Goal: Task Accomplishment & Management: Complete application form

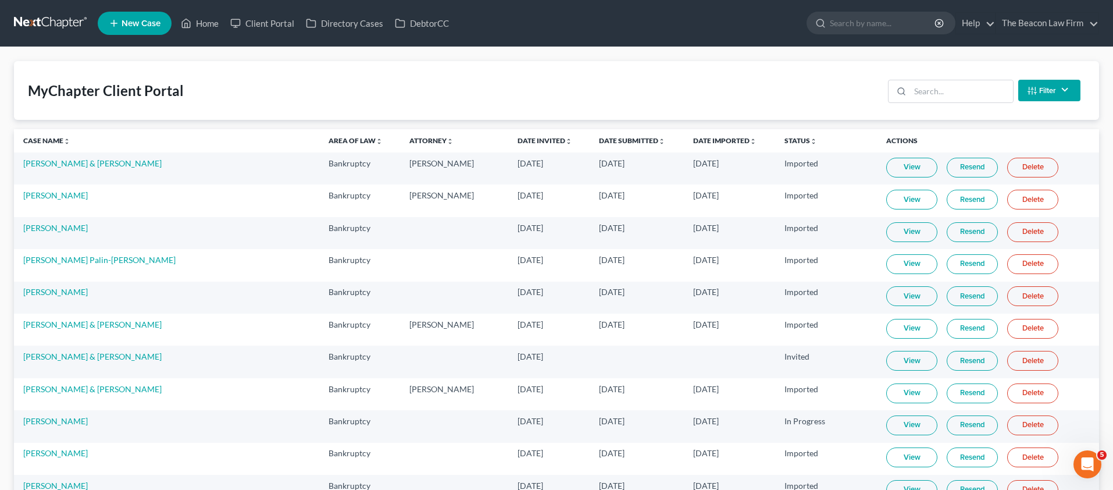
click at [142, 19] on span "New Case" at bounding box center [141, 23] width 39 height 9
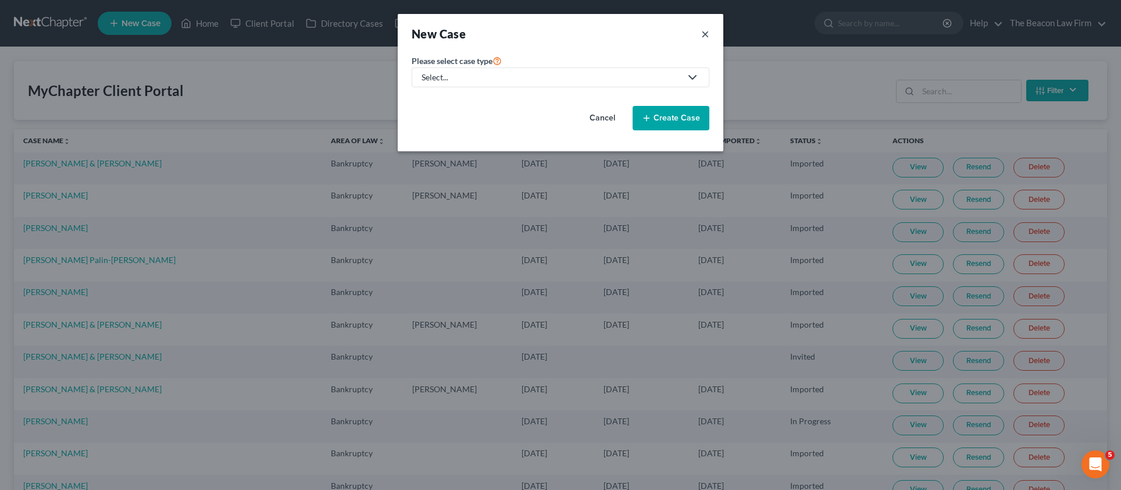
click at [704, 37] on button "×" at bounding box center [705, 34] width 8 height 16
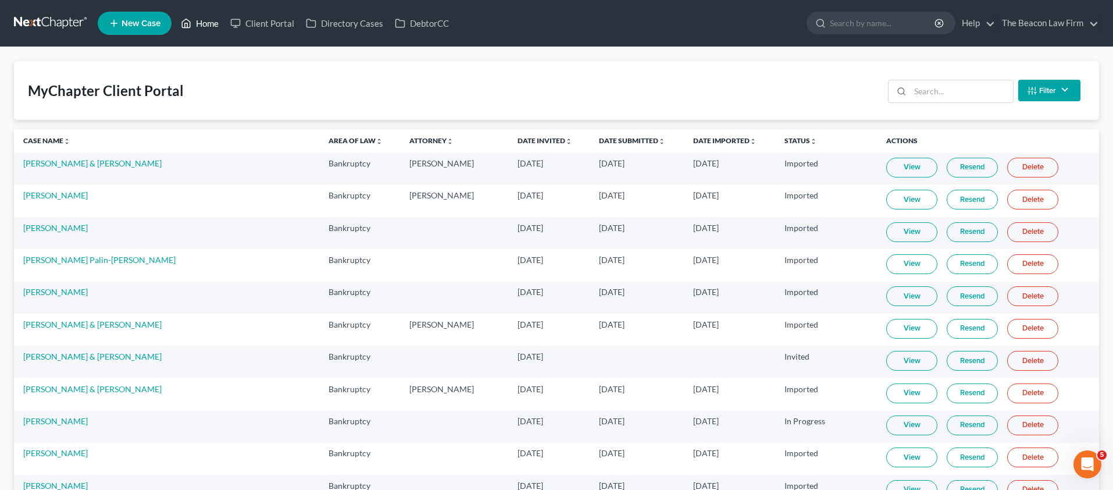
click at [214, 27] on link "Home" at bounding box center [199, 23] width 49 height 21
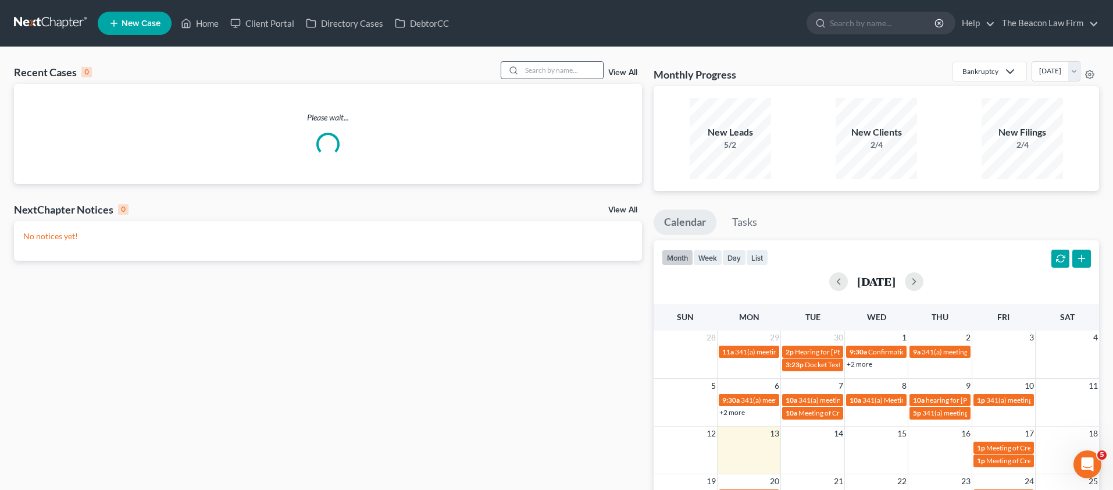
click at [589, 83] on div "Recent Cases 0 View All" at bounding box center [328, 72] width 628 height 23
click at [573, 72] on input "search" at bounding box center [561, 70] width 81 height 17
type input "ç"
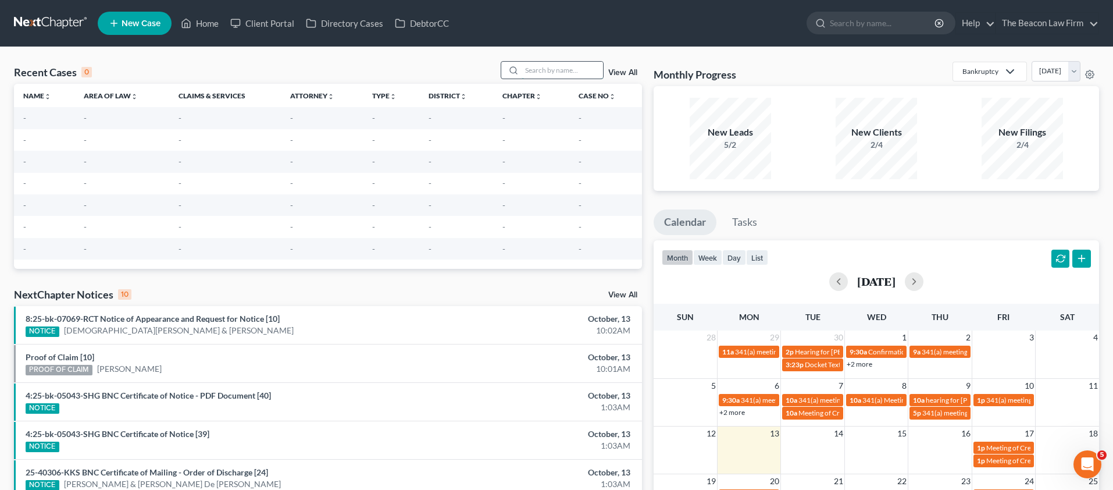
paste input "[PERSON_NAME]"
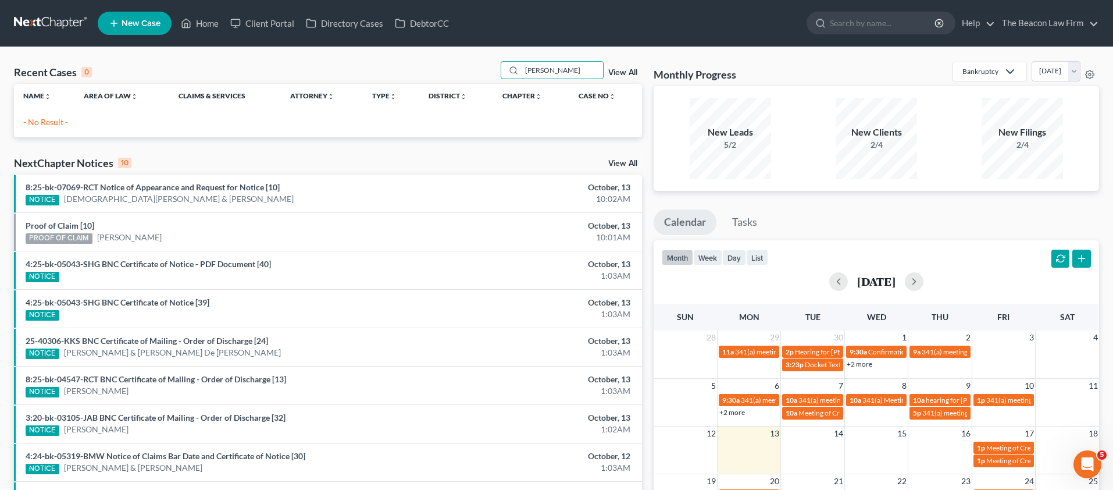
type input "[PERSON_NAME]"
click at [138, 40] on nav "Home New Case Client Portal Directory Cases DebtorCC The Beacon Law Firm [PERSO…" at bounding box center [556, 23] width 1113 height 47
click at [140, 31] on link "New Case" at bounding box center [135, 23] width 74 height 23
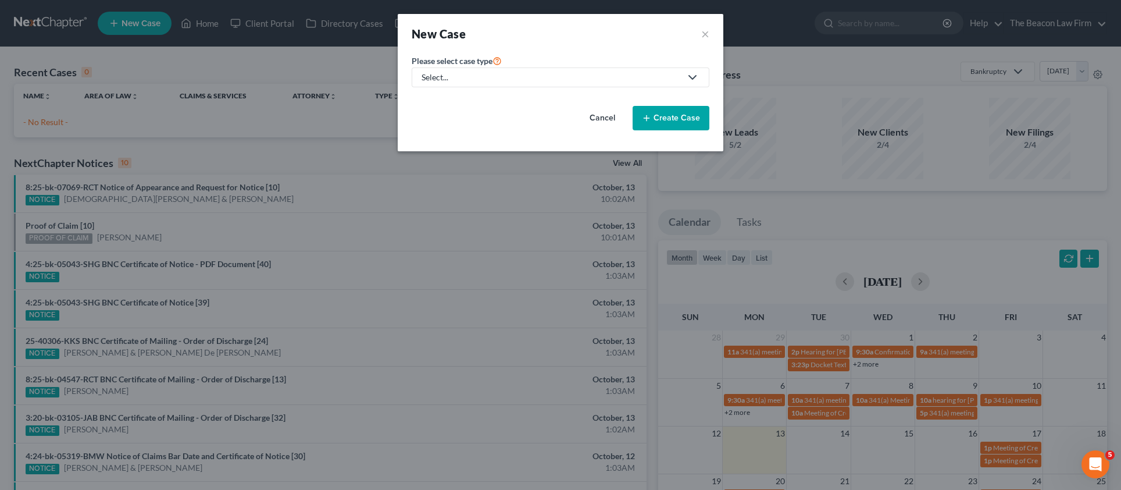
click at [467, 81] on div "Select..." at bounding box center [551, 78] width 259 height 12
click at [453, 98] on div "Bankruptcy" at bounding box center [444, 101] width 42 height 12
select select "15"
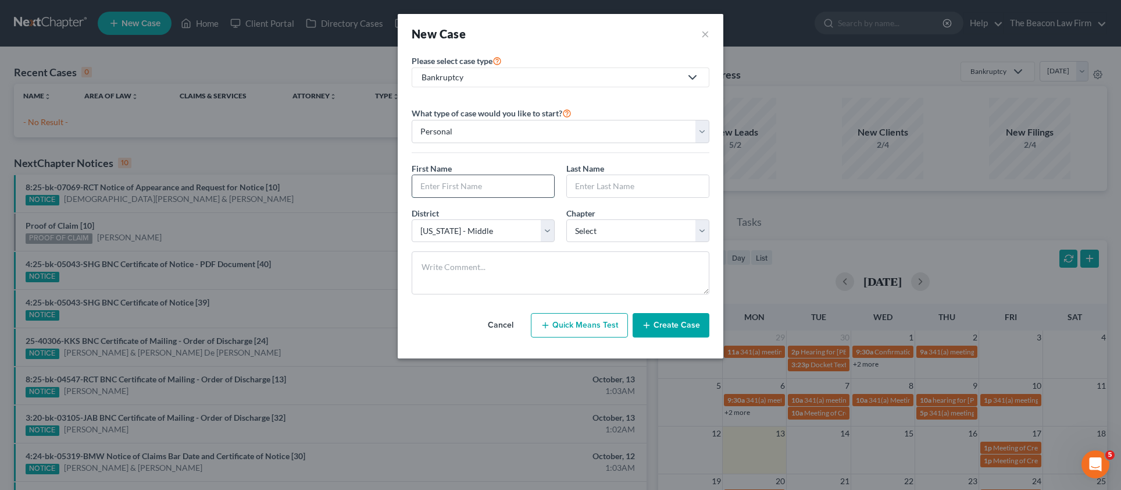
paste input "[PERSON_NAME]"
type input "[PERSON_NAME]"
paste input "[PERSON_NAME]"
click at [608, 183] on input "[PERSON_NAME]" at bounding box center [638, 186] width 142 height 22
type input "[PERSON_NAME]"
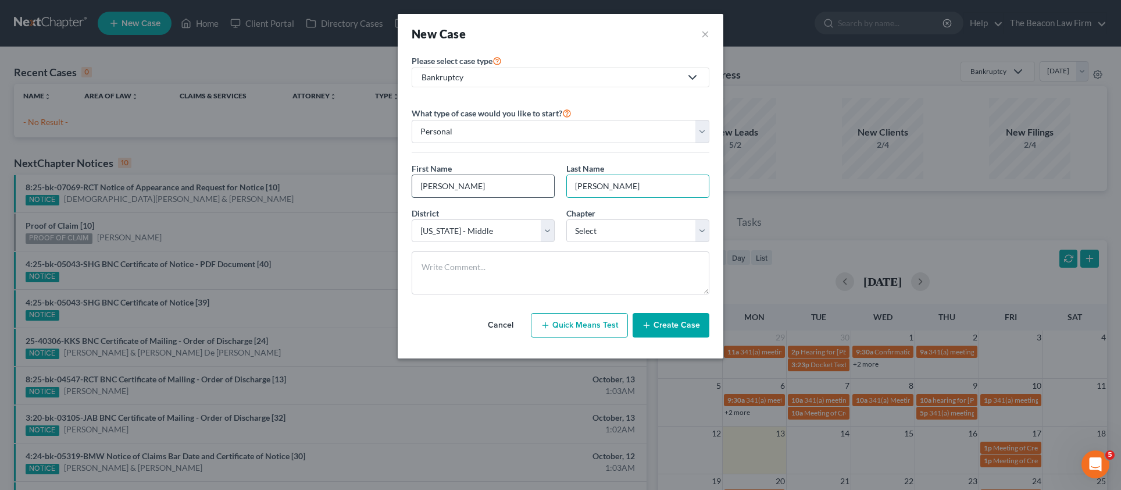
click at [488, 187] on input "[PERSON_NAME]" at bounding box center [483, 186] width 142 height 22
type input "[PERSON_NAME]"
select select "19"
select select "3"
click at [687, 334] on button "Create Case" at bounding box center [671, 325] width 77 height 24
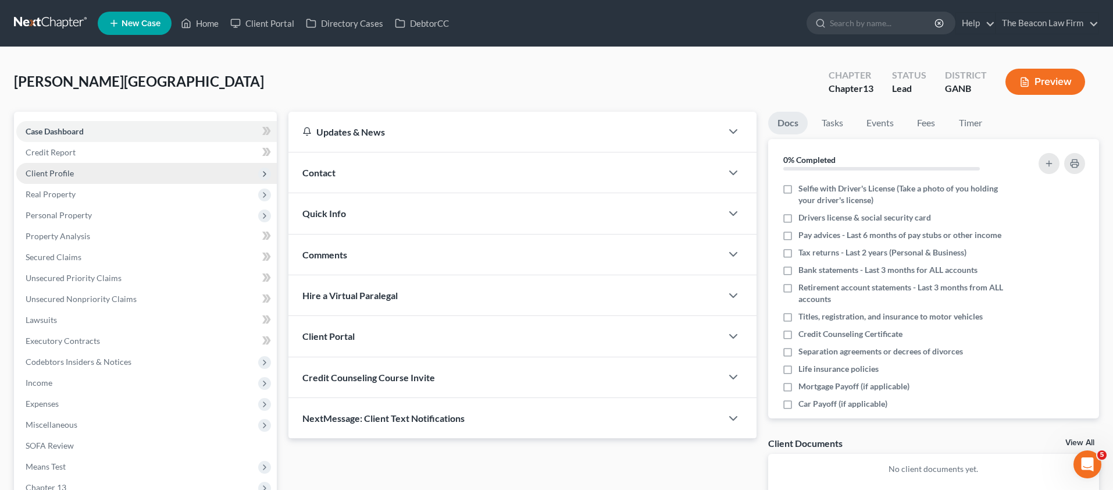
click at [44, 172] on span "Client Profile" at bounding box center [50, 173] width 48 height 10
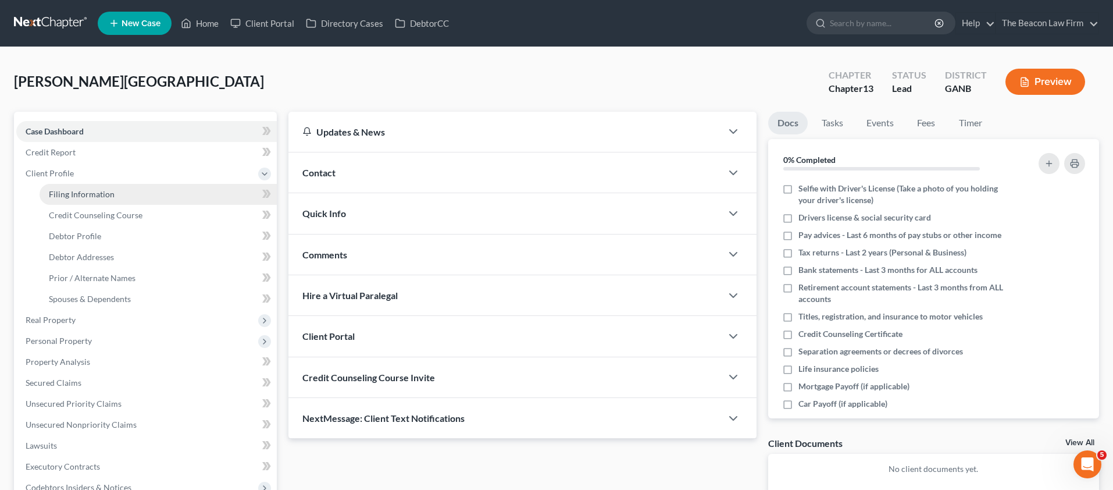
click at [106, 191] on span "Filing Information" at bounding box center [82, 194] width 66 height 10
select select "1"
select select "0"
select select "3"
select select "19"
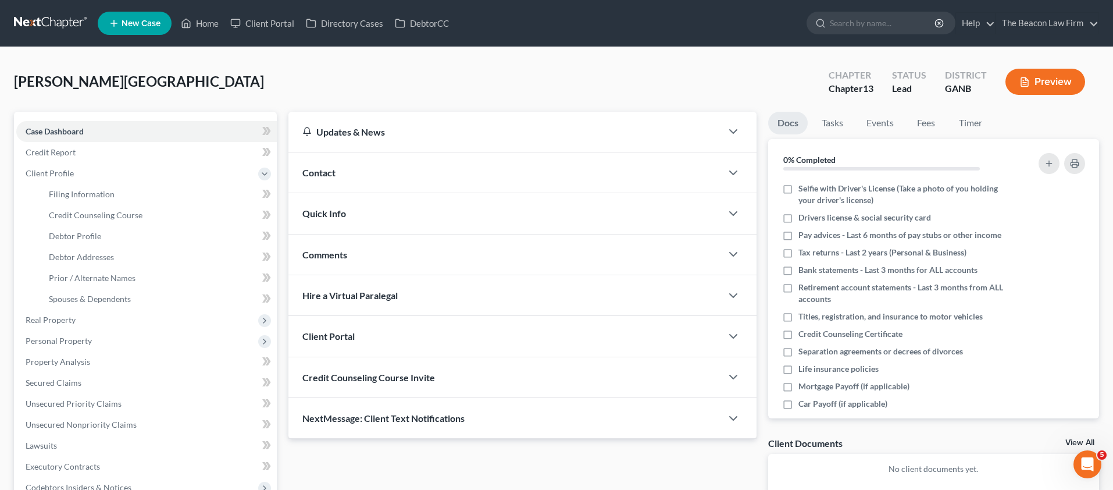
select select "10"
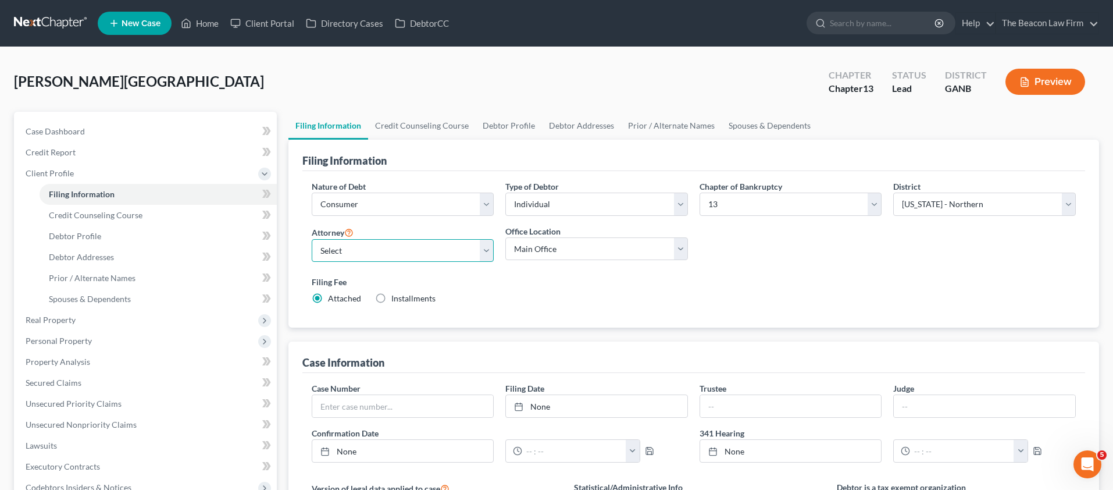
select select "24"
select select "4"
click at [72, 133] on span "Case Dashboard" at bounding box center [55, 131] width 59 height 10
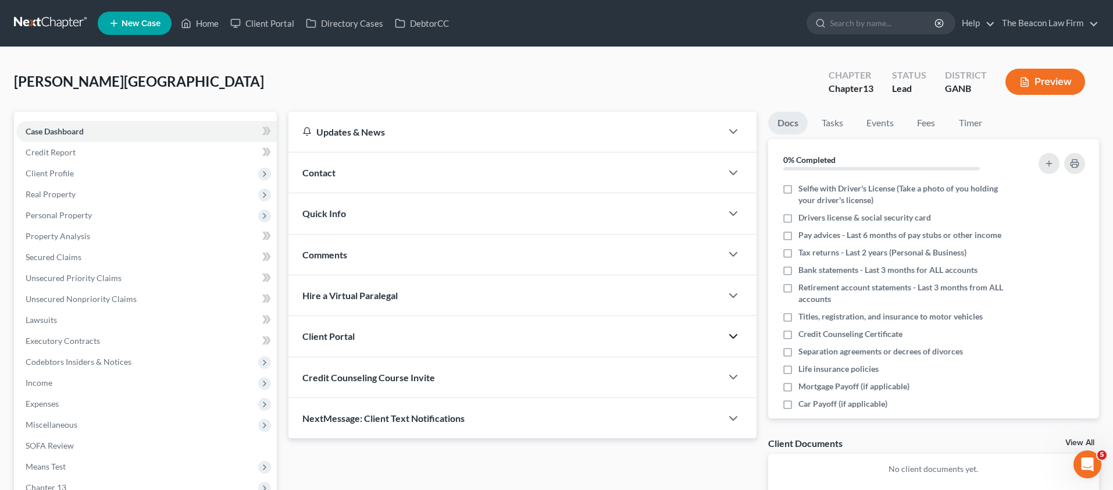
click at [735, 332] on icon "button" at bounding box center [733, 336] width 14 height 14
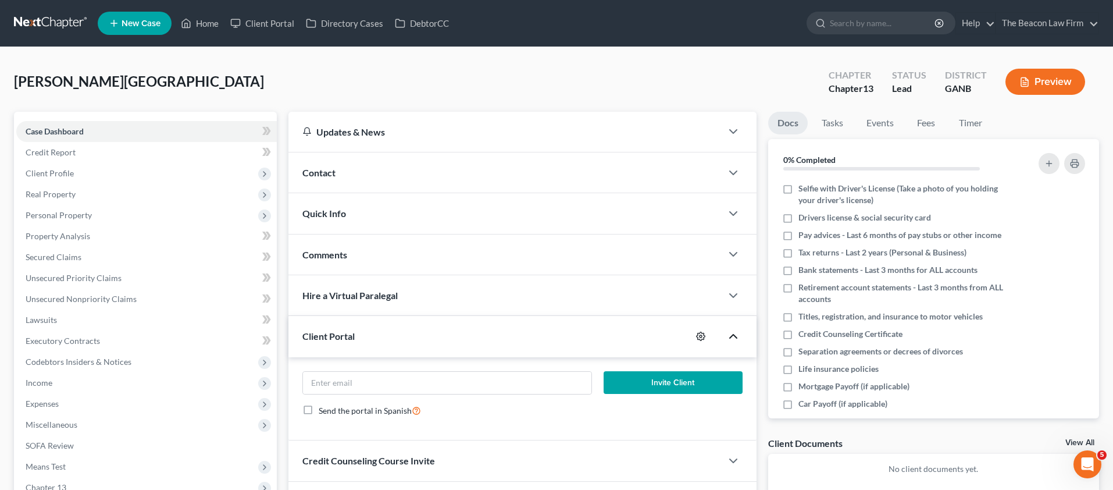
click at [700, 334] on icon "button" at bounding box center [700, 335] width 9 height 9
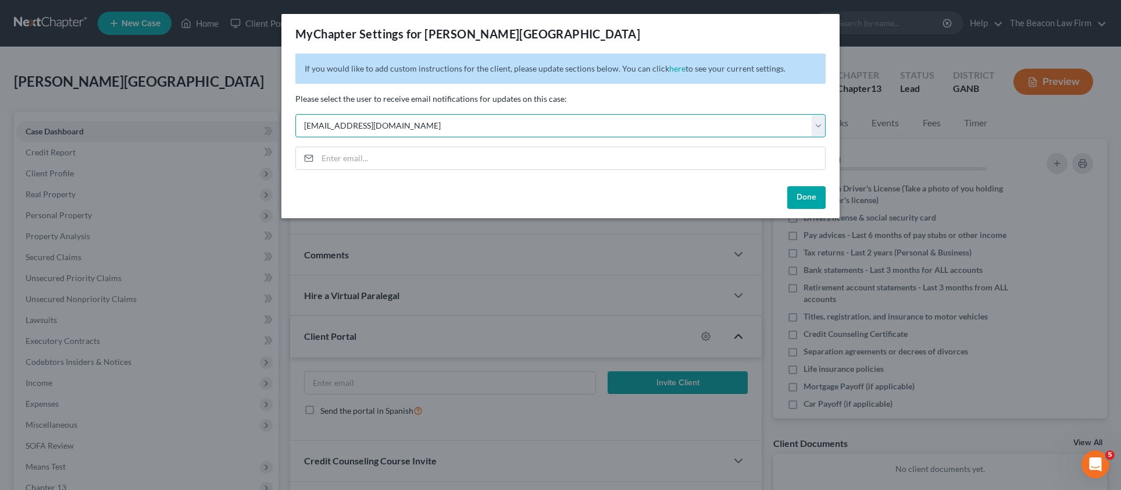
select select "9"
click at [806, 199] on button "Done" at bounding box center [806, 197] width 38 height 23
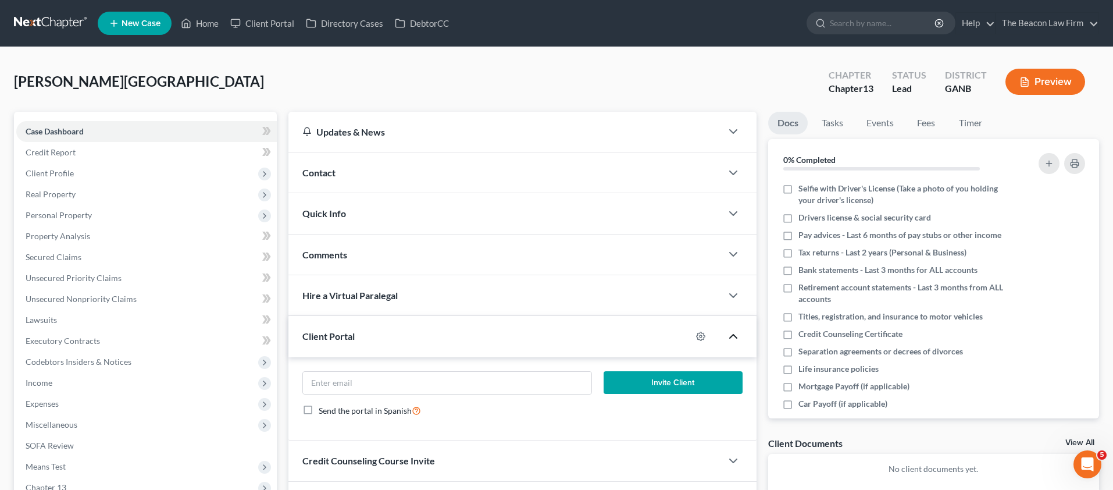
drag, startPoint x: 337, startPoint y: 250, endPoint x: 333, endPoint y: 245, distance: 6.6
click at [338, 251] on span "Comments" at bounding box center [324, 254] width 45 height 11
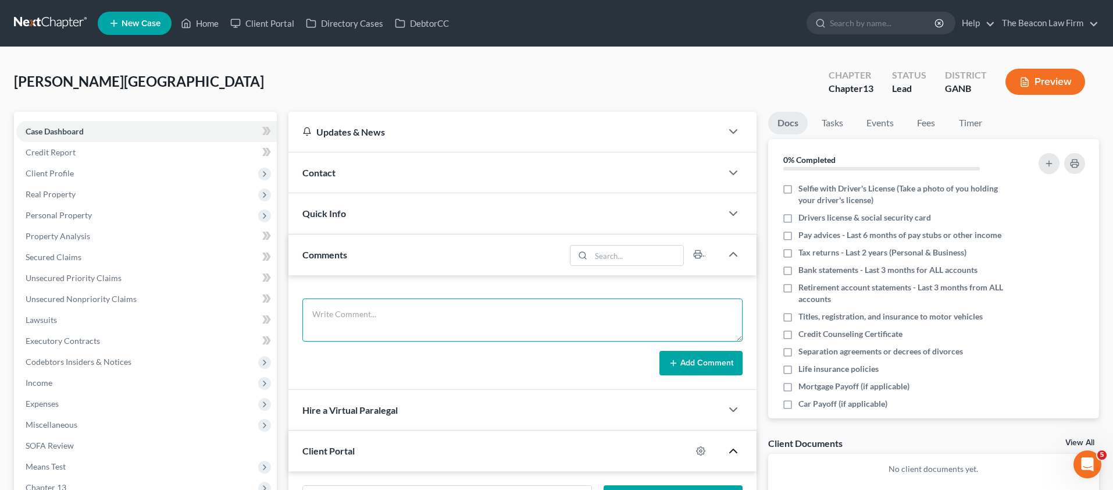
click at [357, 308] on textarea at bounding box center [522, 319] width 440 height 43
click at [470, 305] on textarea at bounding box center [522, 319] width 440 height 43
paste textarea "Sent potential client notification email correspondence to Attorney [PERSON_NAM…"
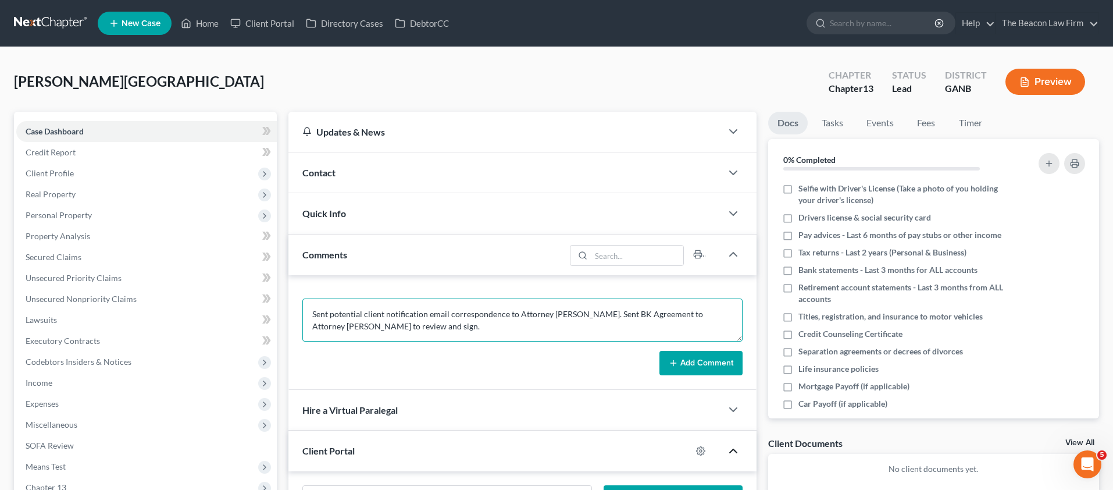
drag, startPoint x: 563, startPoint y: 313, endPoint x: 585, endPoint y: 308, distance: 22.0
click at [564, 313] on textarea "Sent potential client notification email correspondence to Attorney [PERSON_NAM…" at bounding box center [522, 319] width 440 height 43
click at [708, 310] on textarea "Sent potential client notification email correspondence to Attorney [PERSON_NAM…" at bounding box center [522, 319] width 440 height 43
paste textarea "[PERSON_NAME]"
type textarea "Sent potential client notification email correspondence to Attorney [PERSON_NAM…"
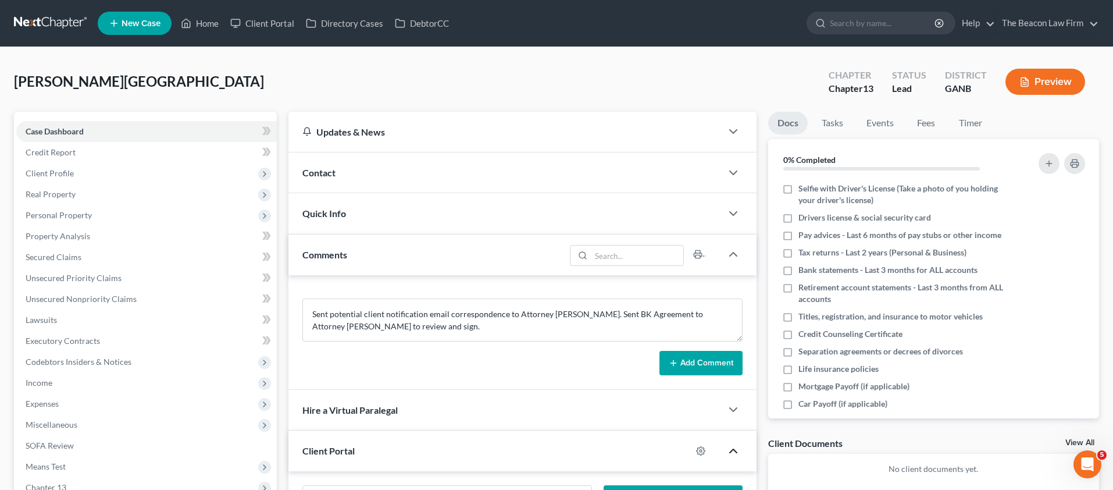
click at [725, 366] on button "Add Comment" at bounding box center [700, 363] width 83 height 24
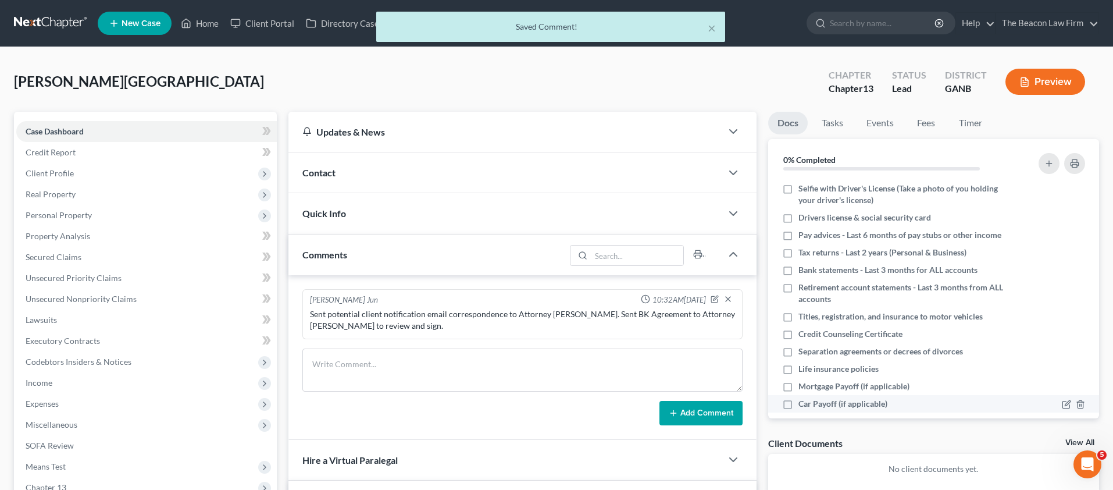
scroll to position [239, 0]
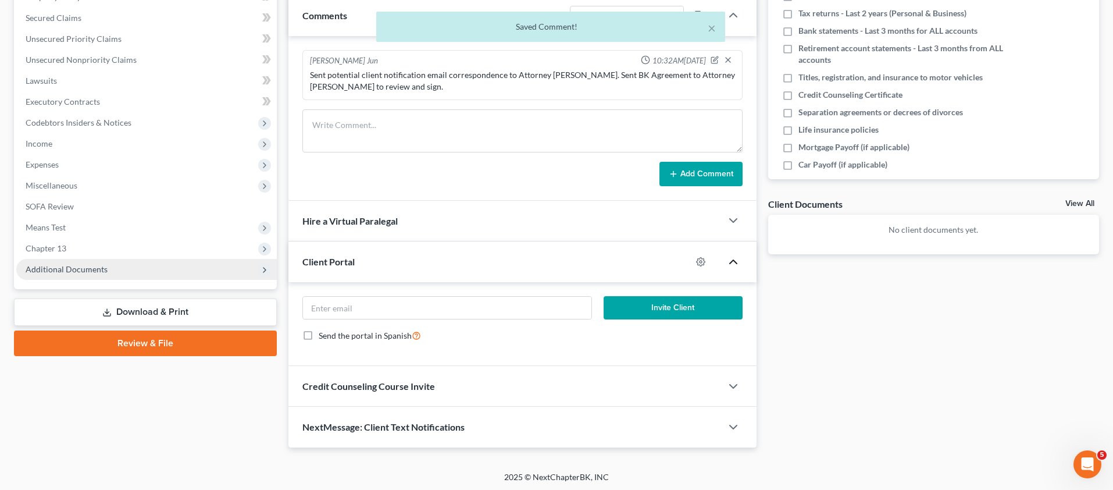
click at [89, 268] on span "Additional Documents" at bounding box center [67, 269] width 82 height 10
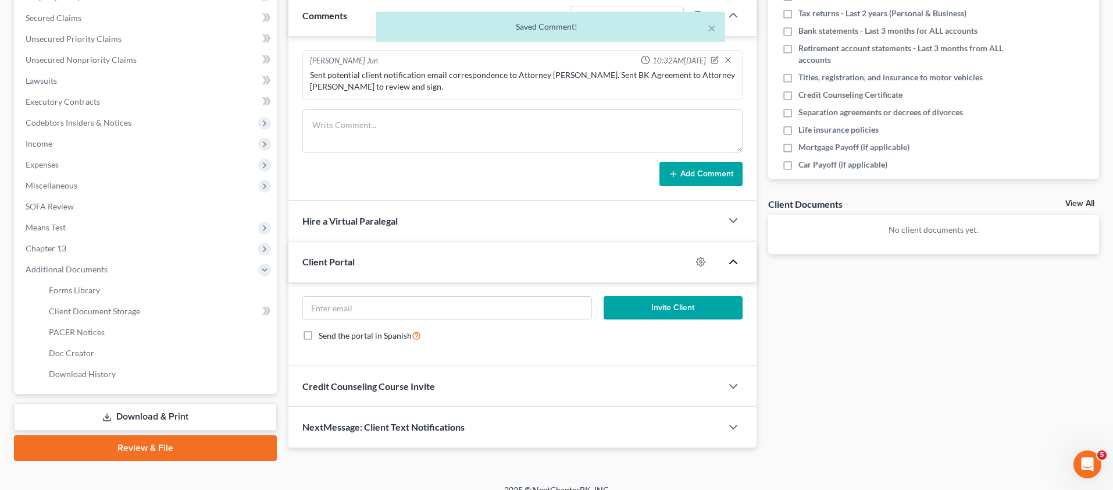
drag, startPoint x: 106, startPoint y: 308, endPoint x: 348, endPoint y: 219, distance: 257.7
click at [107, 306] on span "Client Document Storage" at bounding box center [94, 311] width 91 height 10
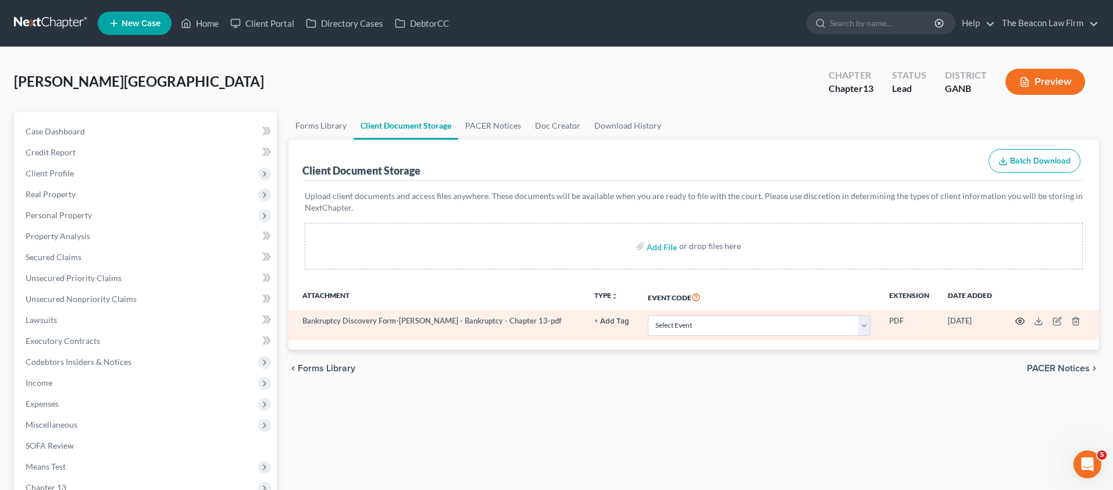
click at [1021, 321] on icon "button" at bounding box center [1019, 320] width 9 height 9
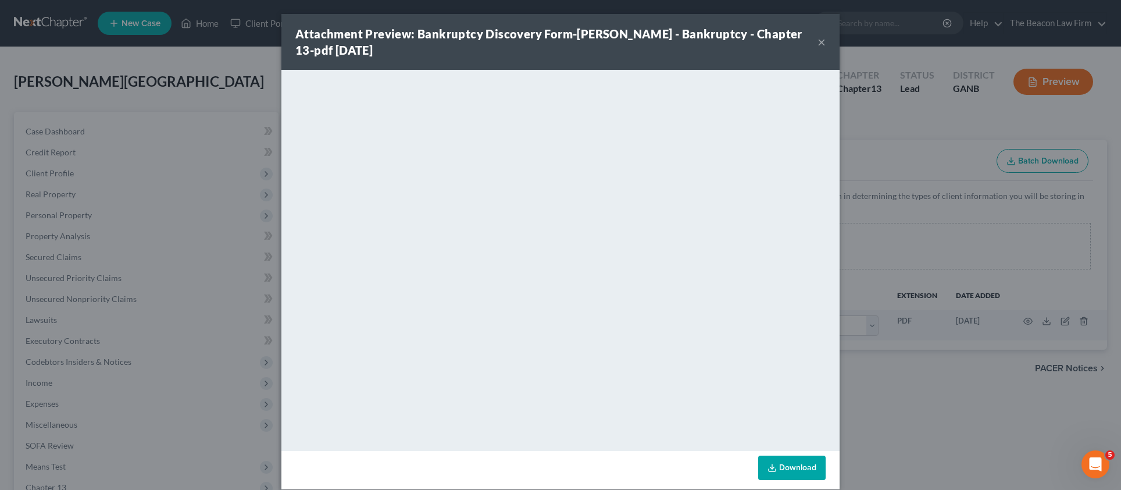
click at [819, 42] on button "×" at bounding box center [821, 42] width 8 height 14
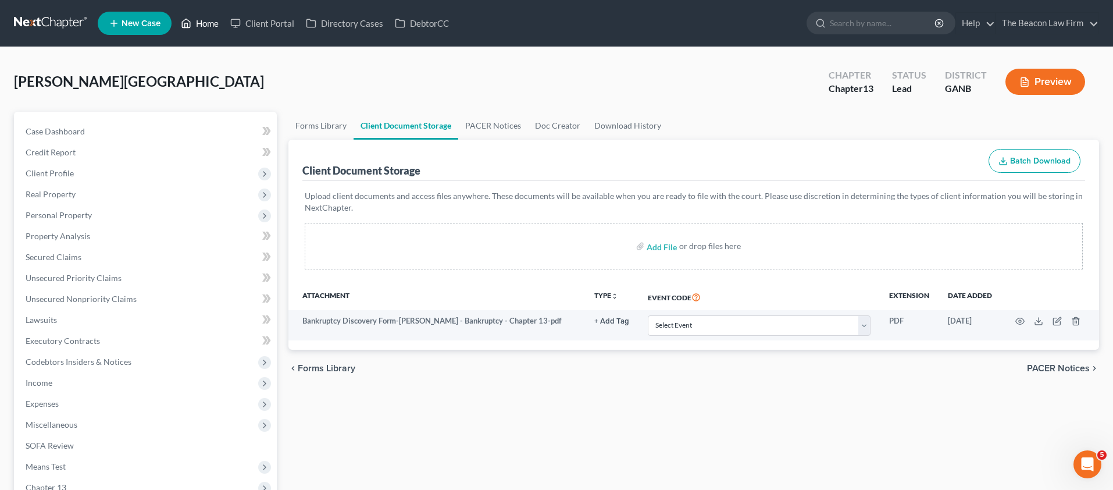
click at [210, 23] on link "Home" at bounding box center [199, 23] width 49 height 21
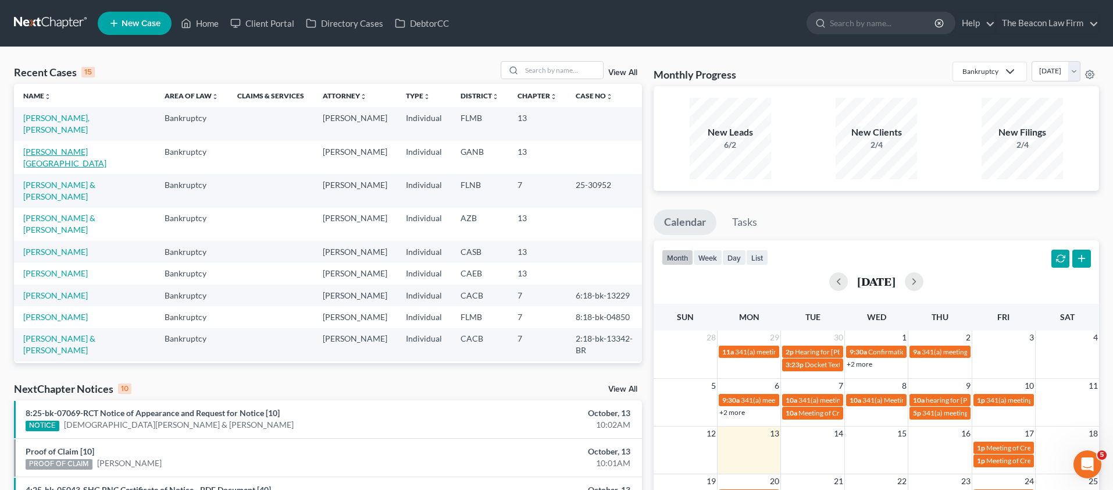
click at [72, 147] on link "[PERSON_NAME][GEOGRAPHIC_DATA]" at bounding box center [64, 158] width 83 height 22
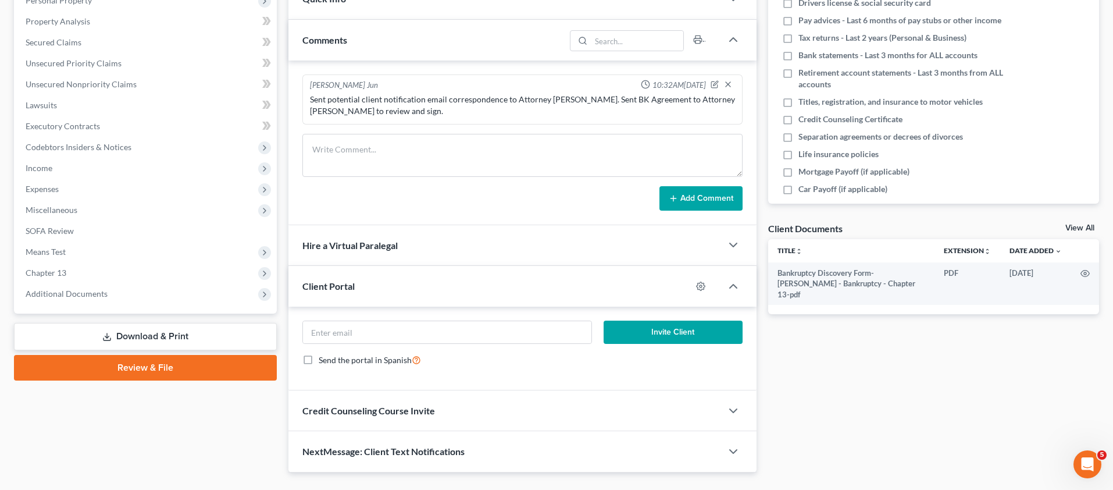
scroll to position [239, 0]
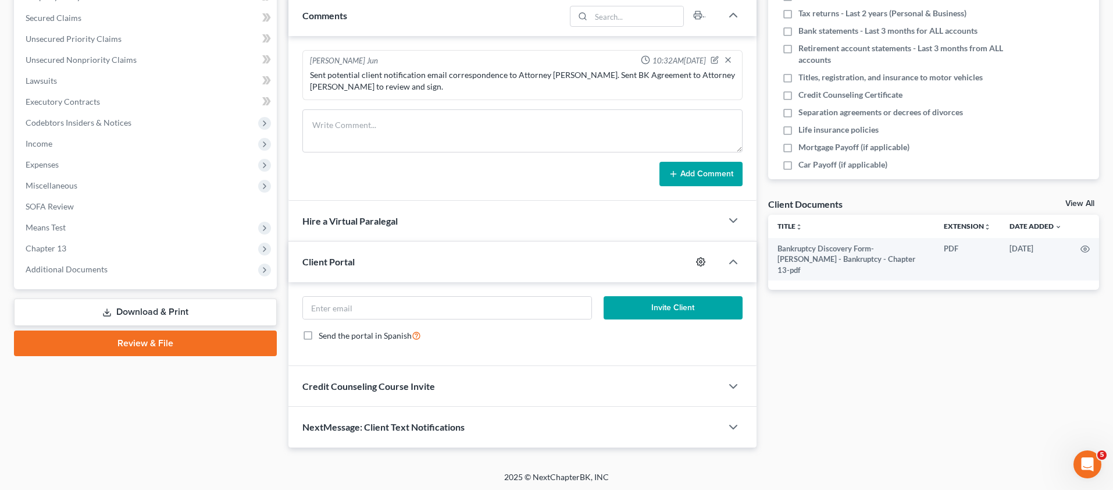
click at [702, 260] on icon "button" at bounding box center [700, 261] width 9 height 9
select select "9"
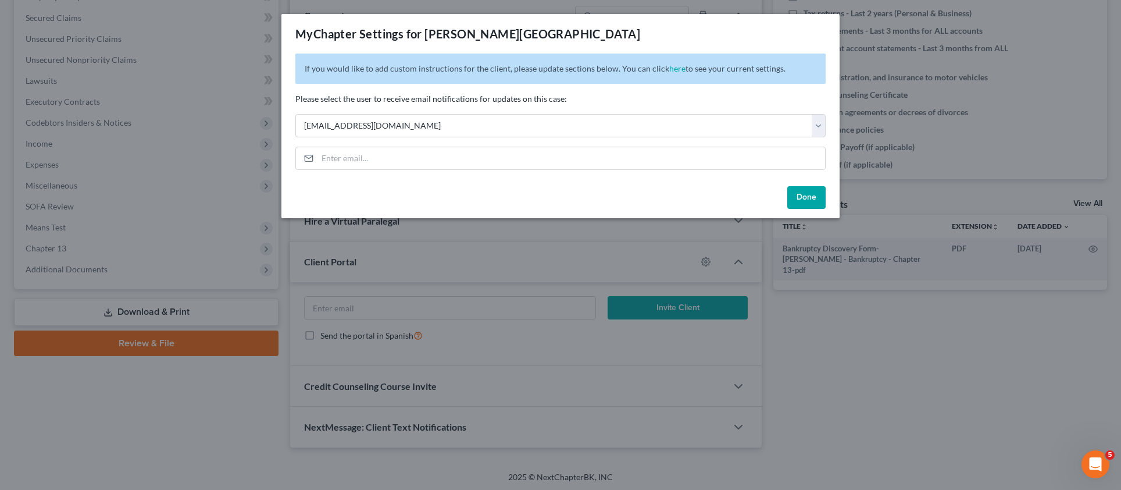
click at [810, 190] on button "Done" at bounding box center [806, 197] width 38 height 23
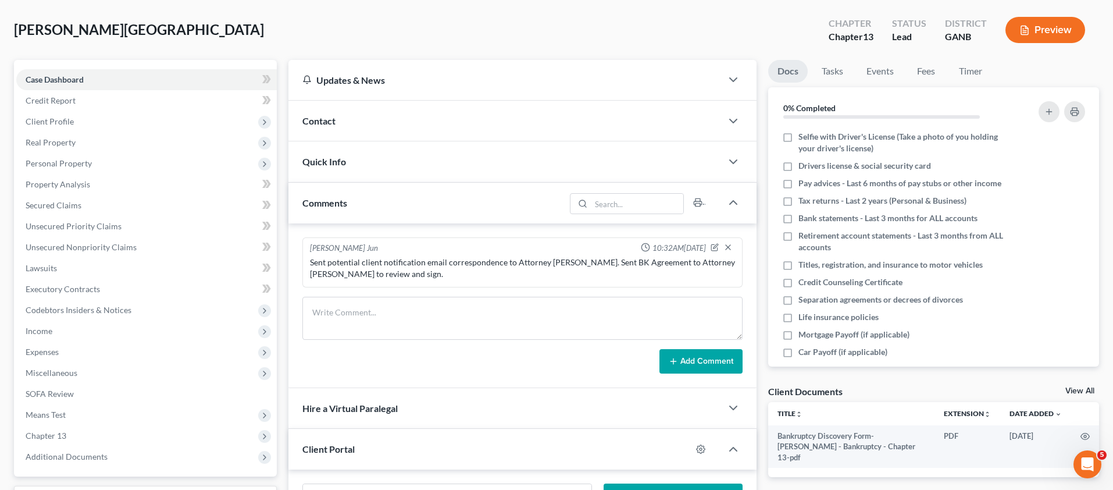
scroll to position [0, 0]
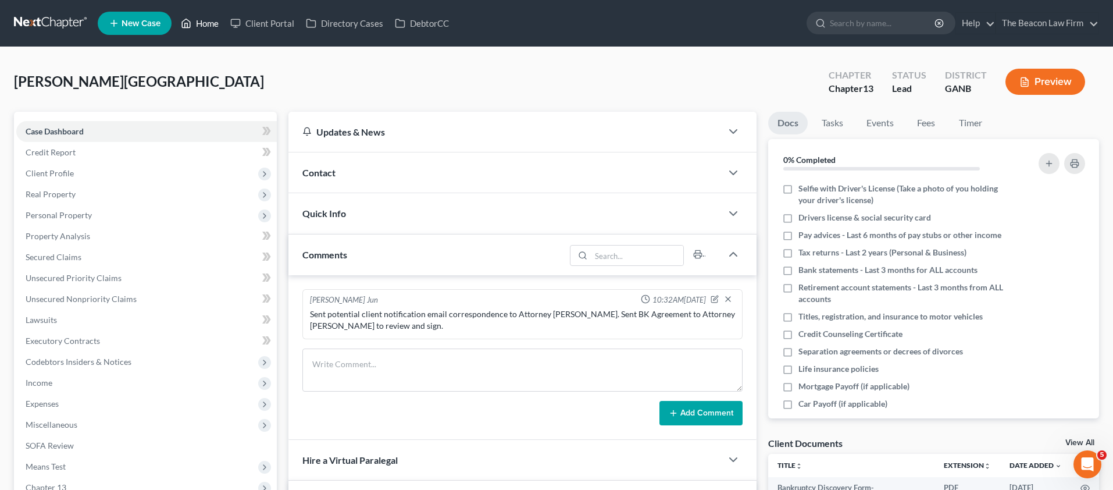
click at [211, 25] on link "Home" at bounding box center [199, 23] width 49 height 21
